Goal: Transaction & Acquisition: Purchase product/service

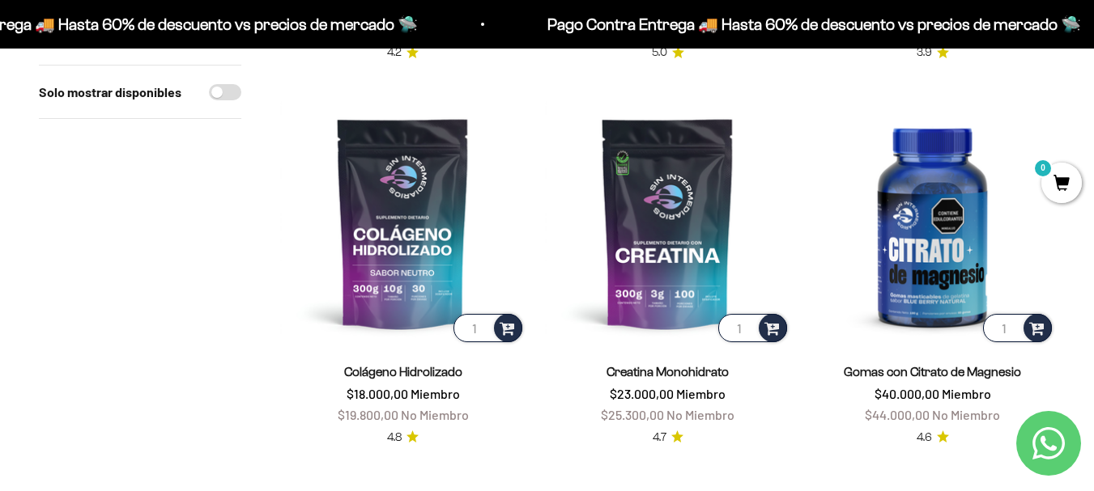
scroll to position [549, 0]
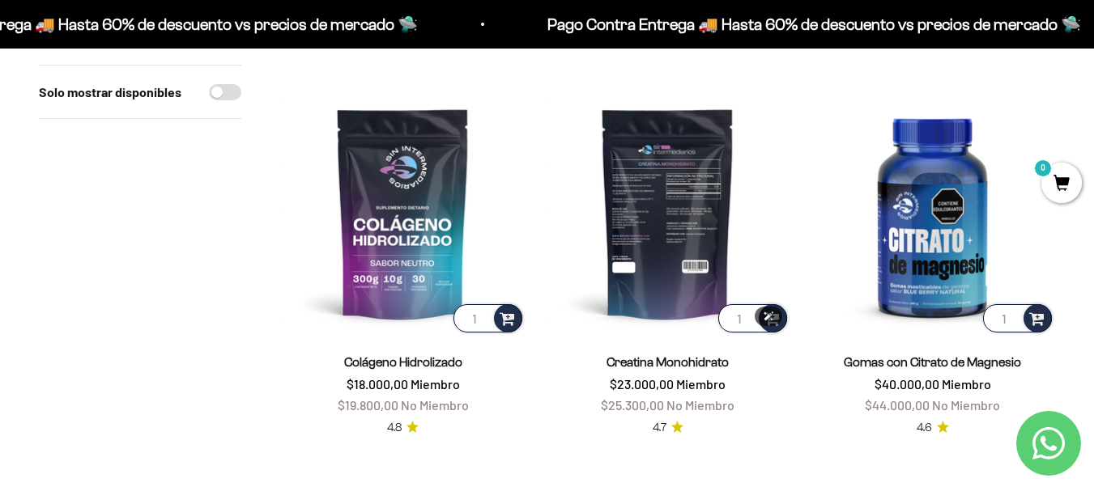
click at [649, 287] on img at bounding box center [667, 213] width 245 height 245
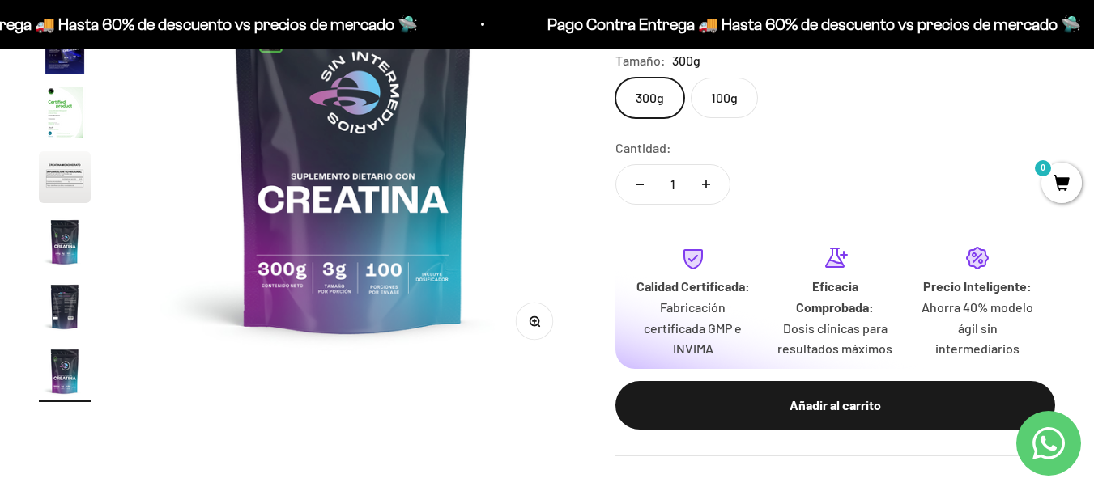
scroll to position [324, 0]
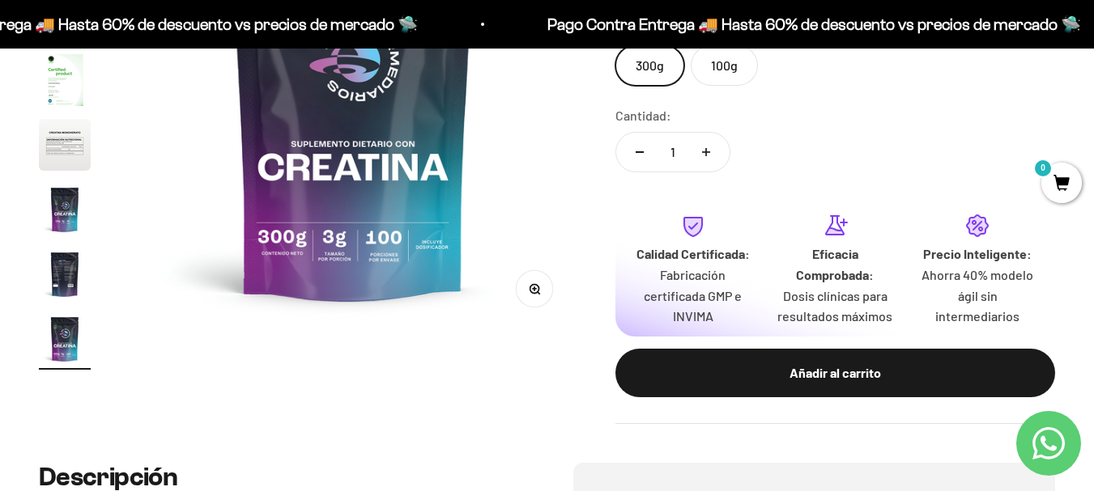
click at [63, 214] on img "Ir al artículo 7" at bounding box center [65, 210] width 52 height 52
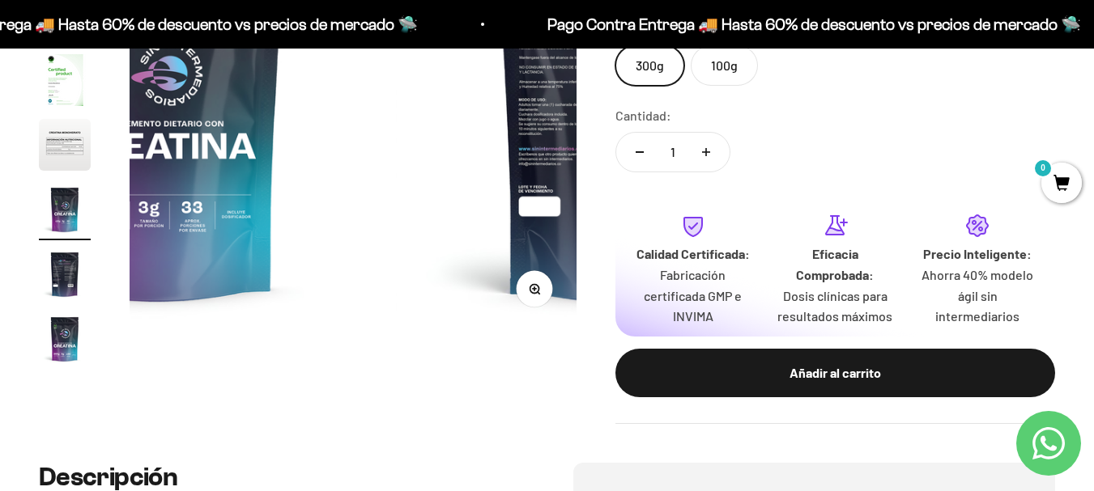
scroll to position [0, 2739]
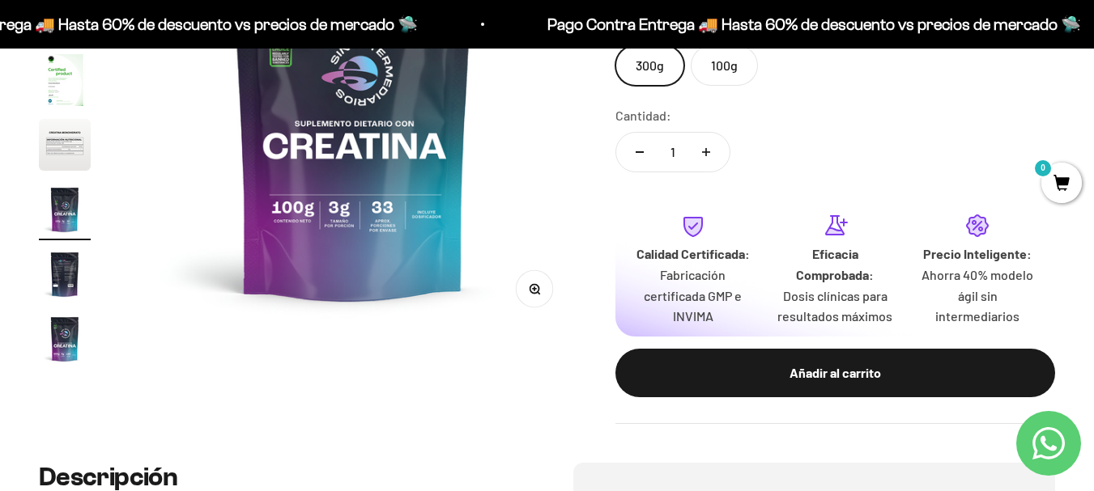
click at [74, 271] on img "Ir al artículo 8" at bounding box center [65, 275] width 52 height 52
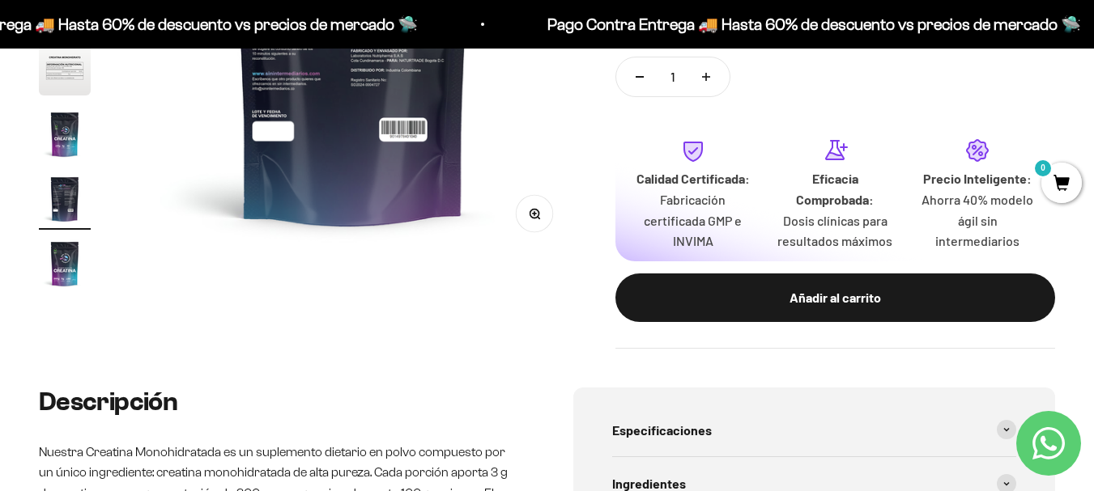
scroll to position [0, 0]
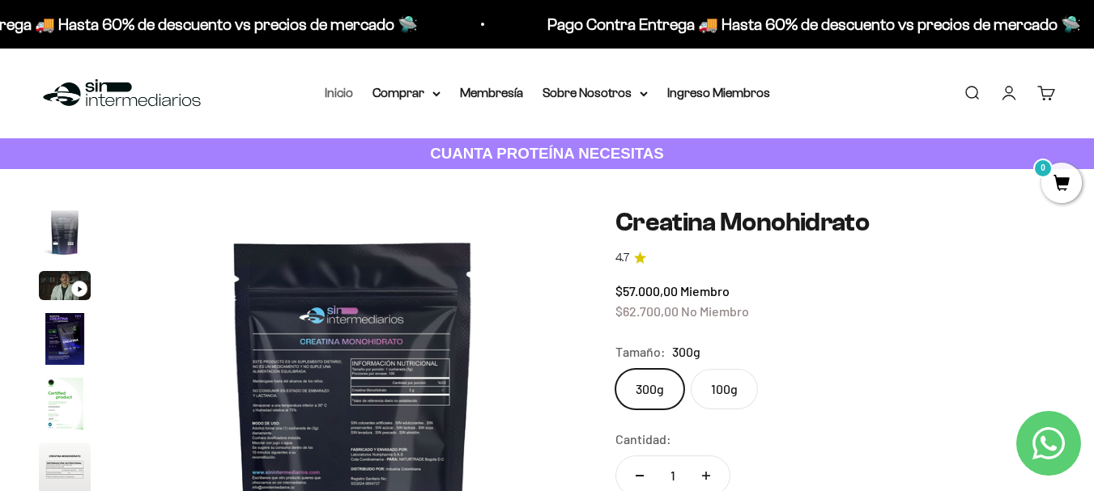
click at [342, 100] on li "Inicio" at bounding box center [339, 93] width 28 height 21
click at [339, 86] on link "Inicio" at bounding box center [339, 93] width 28 height 14
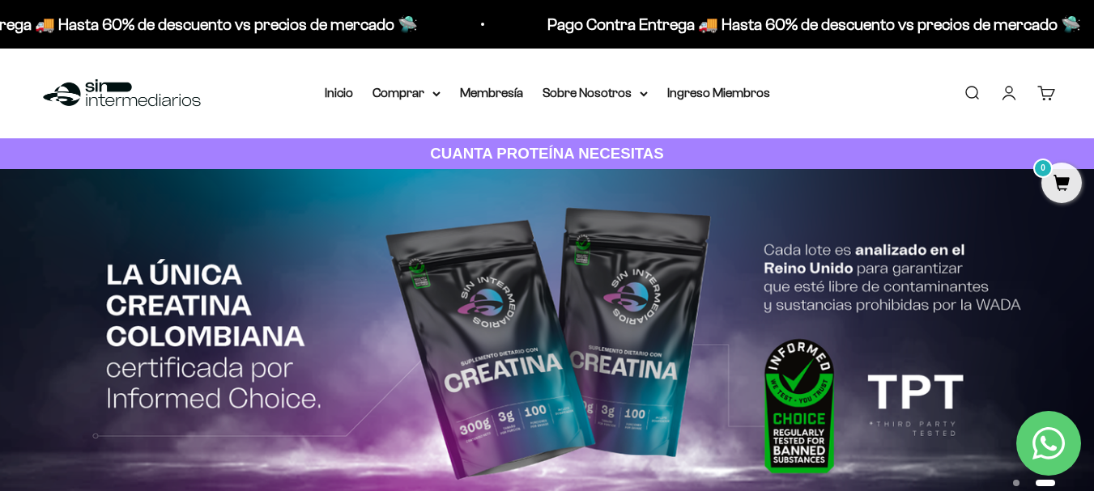
click at [966, 87] on link "Buscar" at bounding box center [972, 93] width 18 height 18
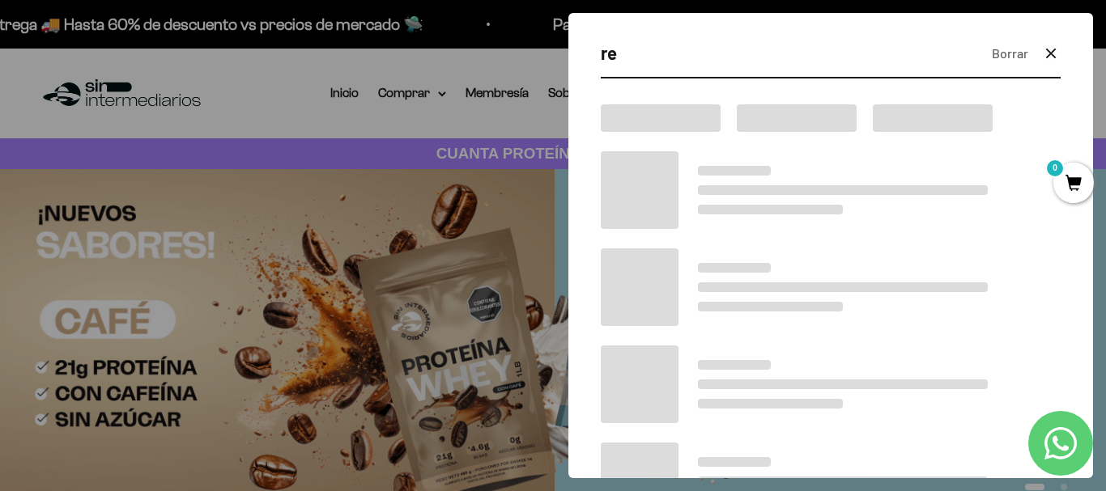
type input "r"
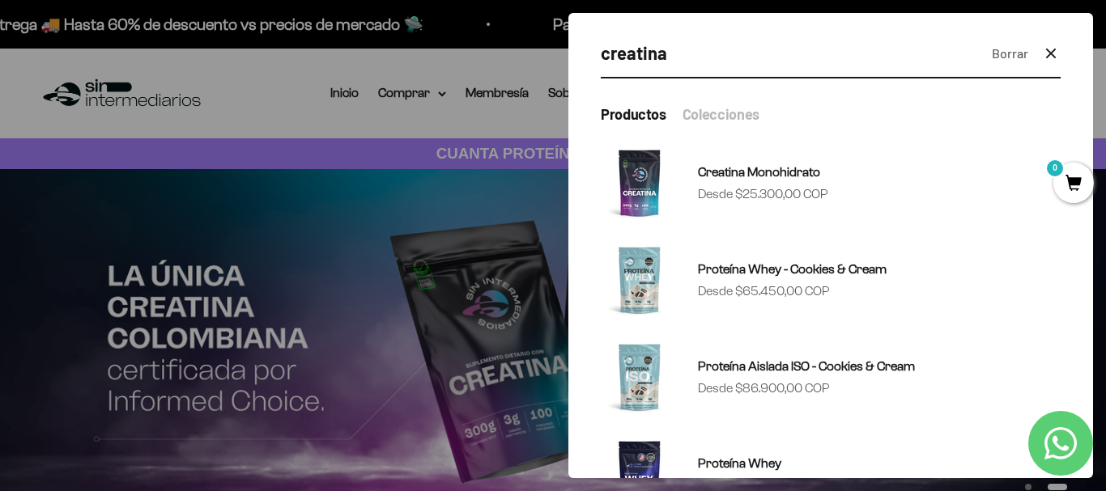
type input "creatina"
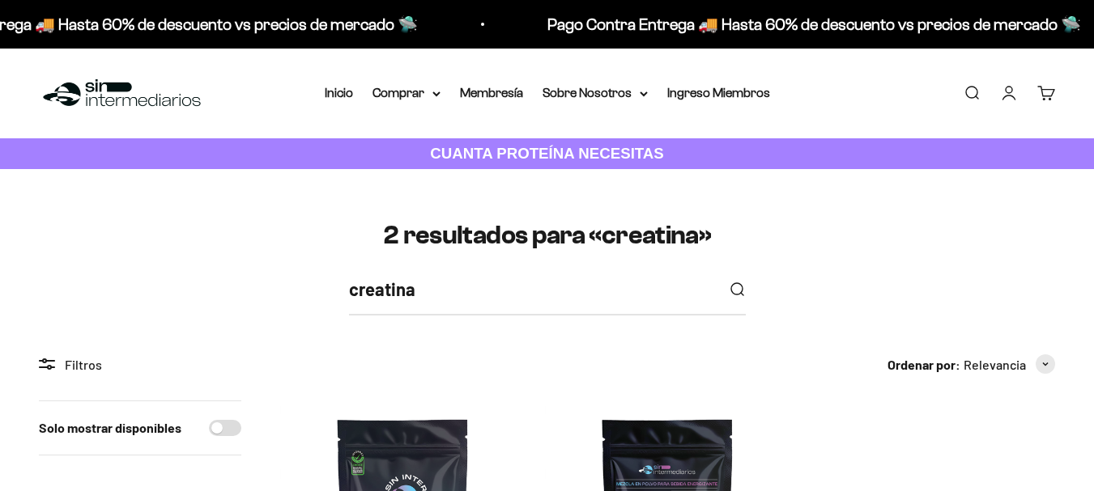
scroll to position [430, 0]
